Goal: Find specific page/section: Find specific page/section

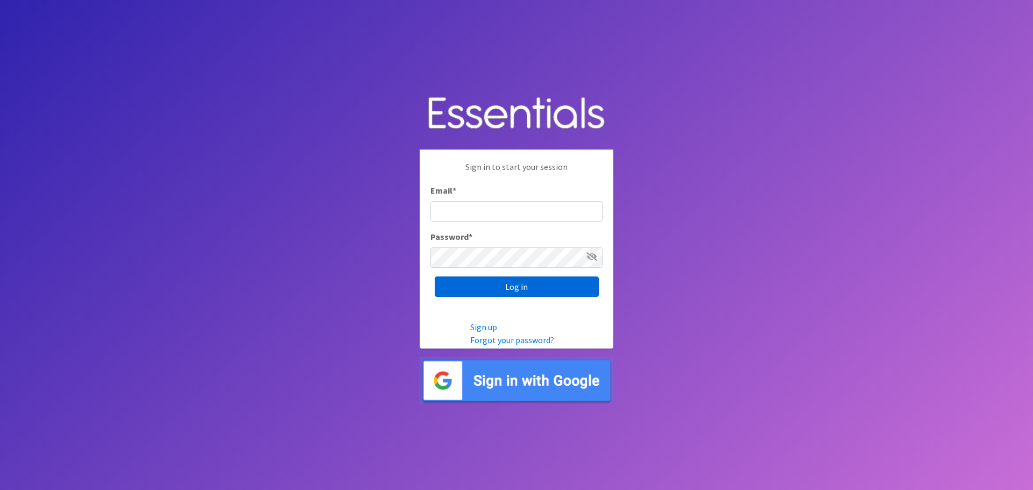
type input "[EMAIL_ADDRESS][DOMAIN_NAME]"
click at [503, 281] on input "Log in" at bounding box center [517, 287] width 164 height 20
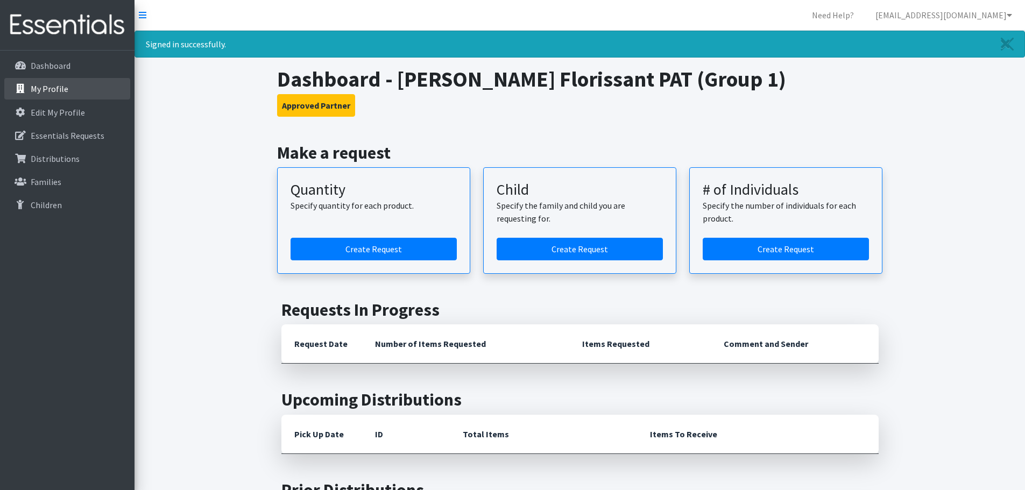
click at [60, 99] on link "My Profile" at bounding box center [67, 89] width 126 height 22
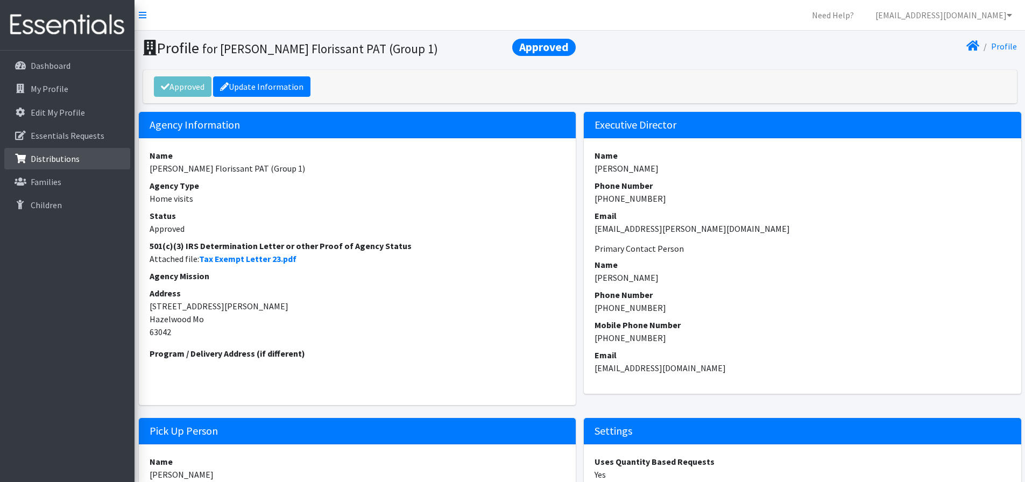
click at [90, 158] on link "Distributions" at bounding box center [67, 159] width 126 height 22
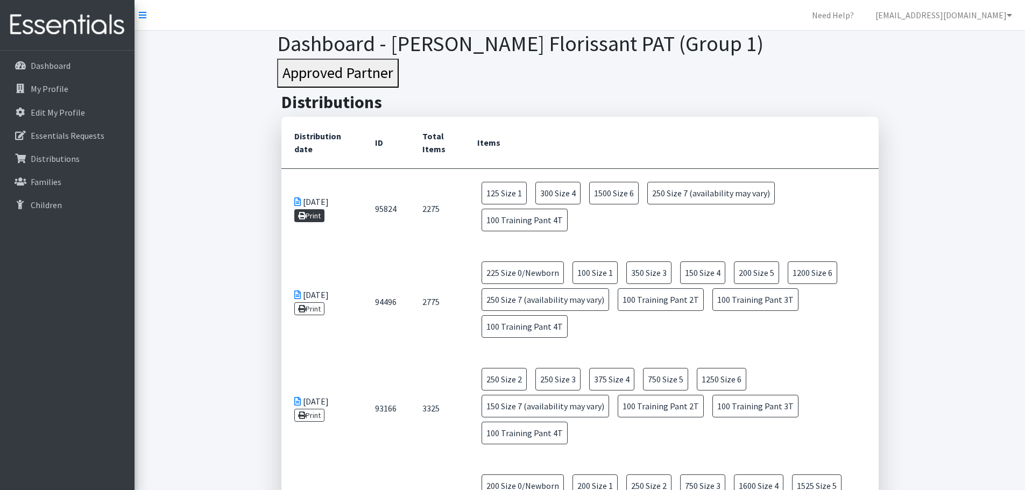
click at [309, 209] on link "Print" at bounding box center [309, 215] width 31 height 13
